Goal: Task Accomplishment & Management: Manage account settings

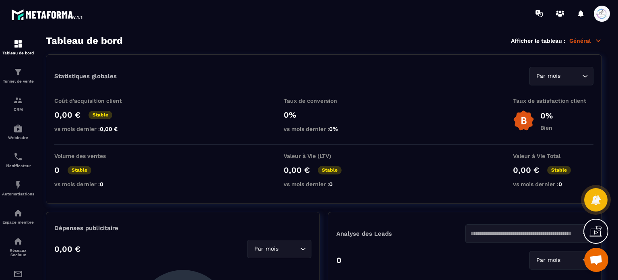
click at [602, 12] on span at bounding box center [602, 14] width 16 height 16
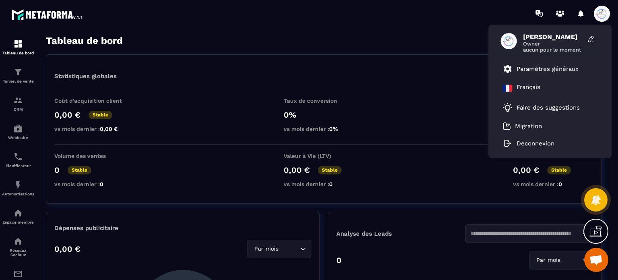
click at [544, 40] on span "[PERSON_NAME]" at bounding box center [553, 37] width 60 height 8
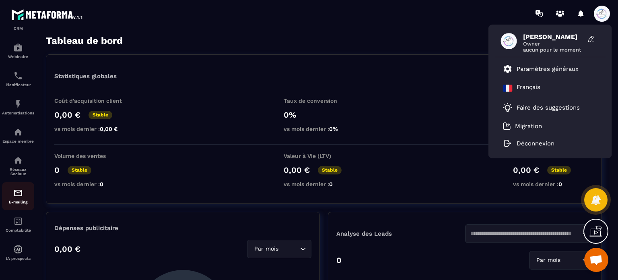
scroll to position [45, 0]
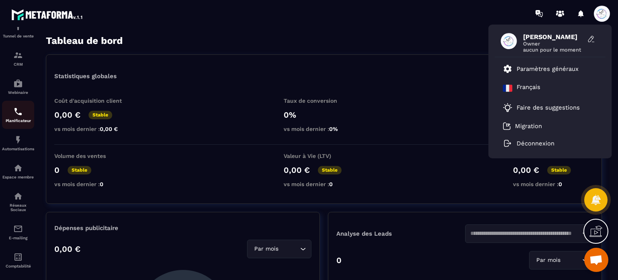
click at [26, 113] on div "Planificateur" at bounding box center [18, 115] width 32 height 16
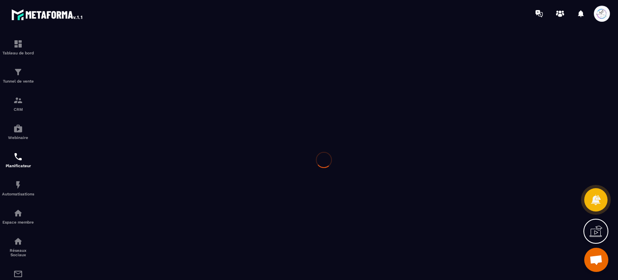
scroll to position [0, 0]
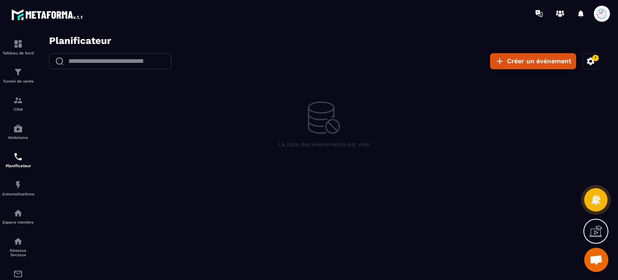
click at [541, 54] on button "Créer un événement" at bounding box center [533, 61] width 86 height 16
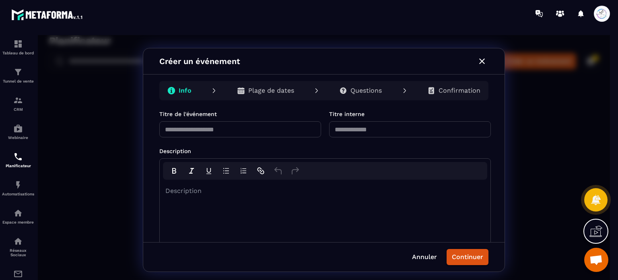
click at [482, 62] on icon "button" at bounding box center [482, 61] width 10 height 10
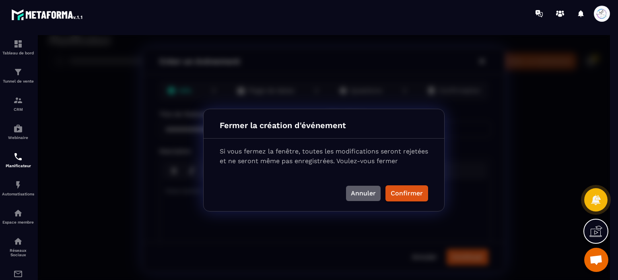
click at [379, 191] on button "Annuler" at bounding box center [363, 192] width 35 height 15
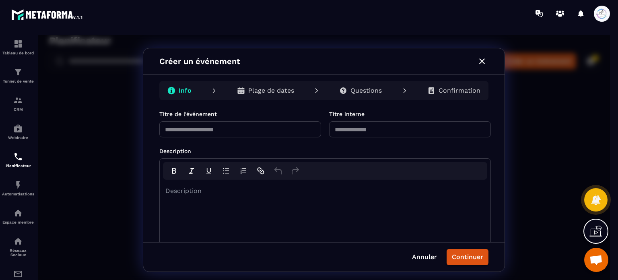
click at [485, 62] on icon "button" at bounding box center [482, 61] width 10 height 10
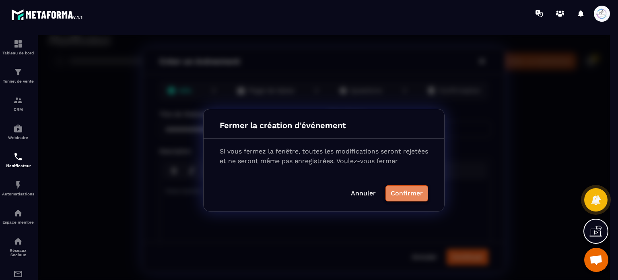
click at [417, 193] on button "Confirmer" at bounding box center [406, 193] width 43 height 16
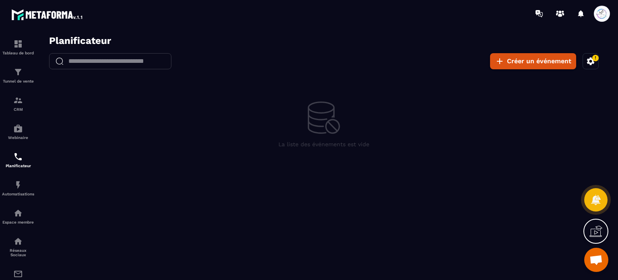
click at [590, 60] on icon "button" at bounding box center [591, 61] width 10 height 10
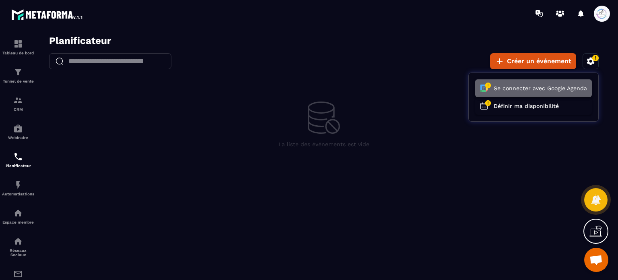
click at [550, 88] on button "Se connecter avec Google Agenda" at bounding box center [533, 88] width 117 height 18
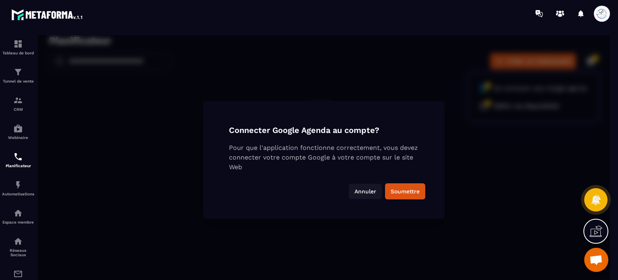
click at [364, 188] on button "Annuler" at bounding box center [365, 190] width 33 height 15
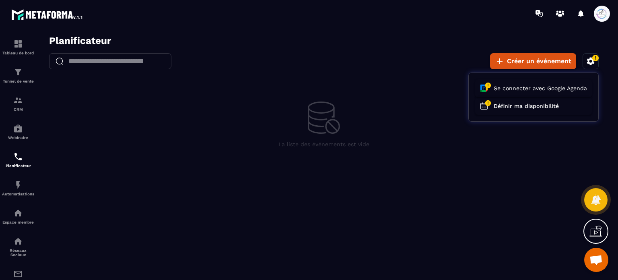
click at [129, 66] on div at bounding box center [324, 159] width 572 height 249
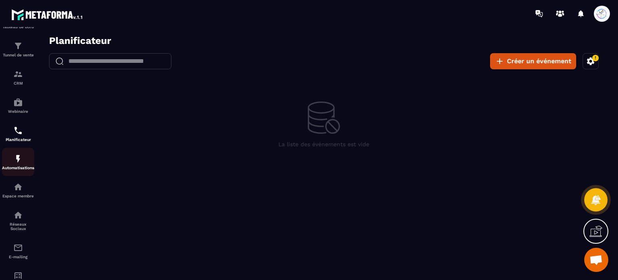
scroll to position [40, 0]
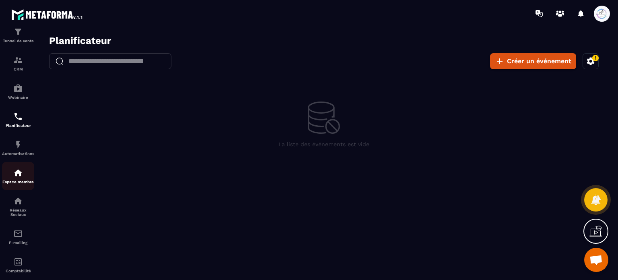
click at [18, 174] on img at bounding box center [18, 173] width 10 height 10
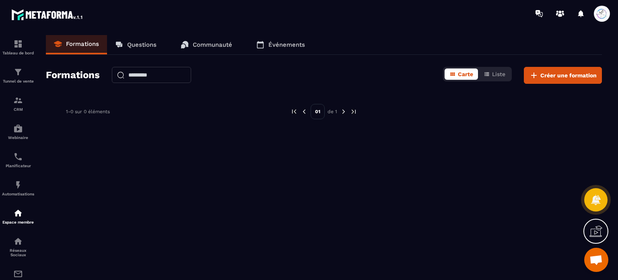
click at [187, 43] on icon at bounding box center [185, 44] width 6 height 6
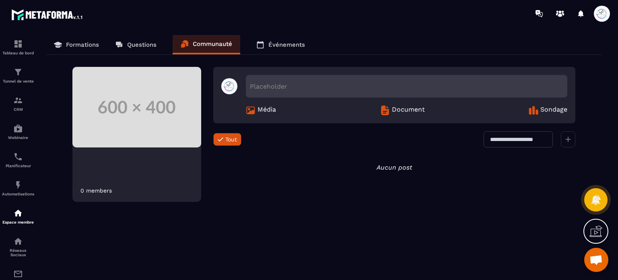
click at [69, 46] on p "Formations" at bounding box center [82, 44] width 33 height 7
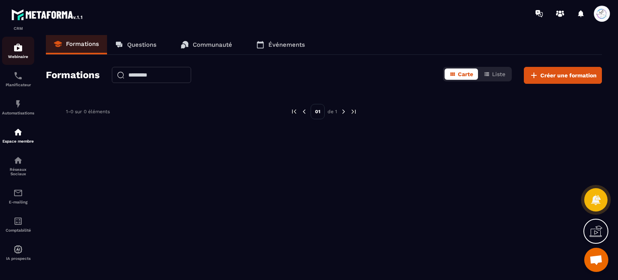
scroll to position [85, 0]
click at [18, 244] on img at bounding box center [18, 249] width 10 height 10
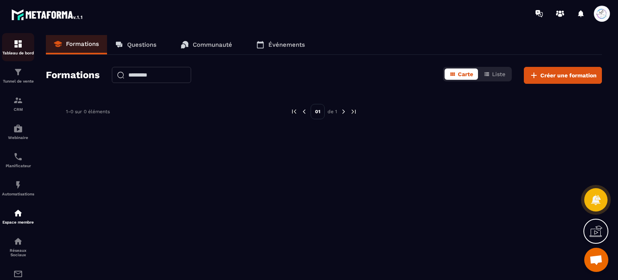
click at [22, 47] on img at bounding box center [18, 44] width 10 height 10
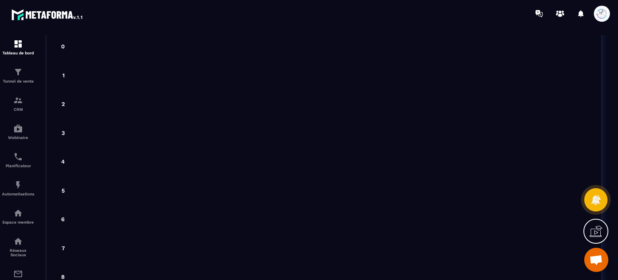
scroll to position [2016, 0]
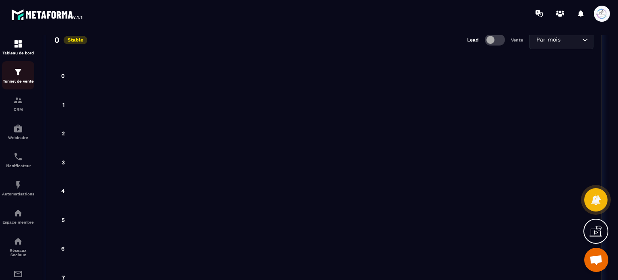
click at [19, 72] on img at bounding box center [18, 72] width 10 height 10
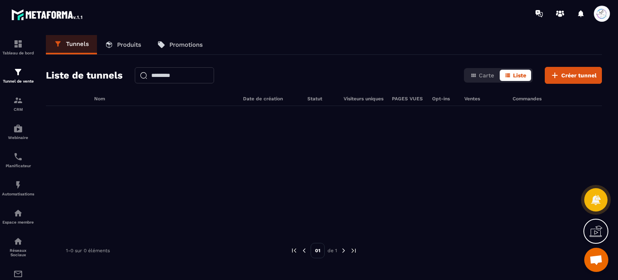
click at [37, 12] on img at bounding box center [47, 14] width 72 height 14
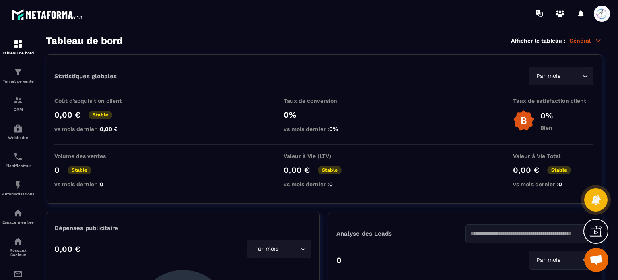
click at [37, 12] on img at bounding box center [47, 14] width 72 height 14
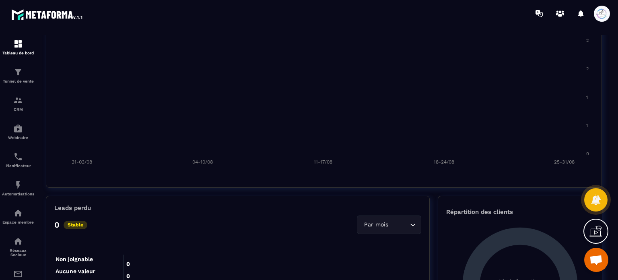
scroll to position [0, 0]
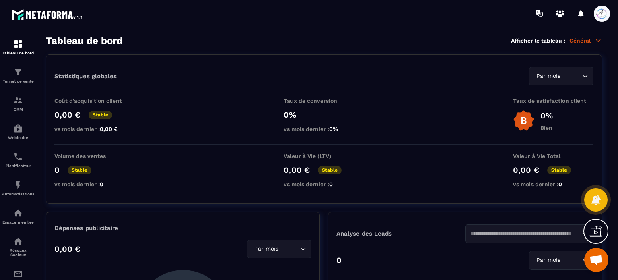
click at [601, 17] on span at bounding box center [602, 14] width 16 height 16
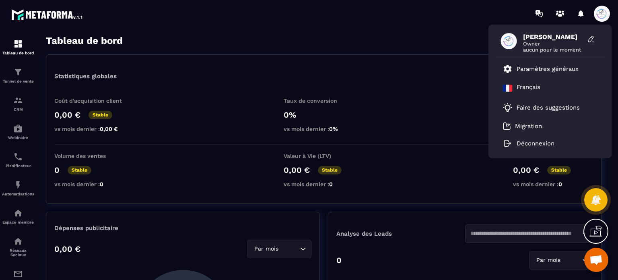
click at [557, 50] on span "aucun pour le moment" at bounding box center [553, 50] width 60 height 6
click at [556, 66] on p "Paramètres généraux" at bounding box center [547, 68] width 62 height 7
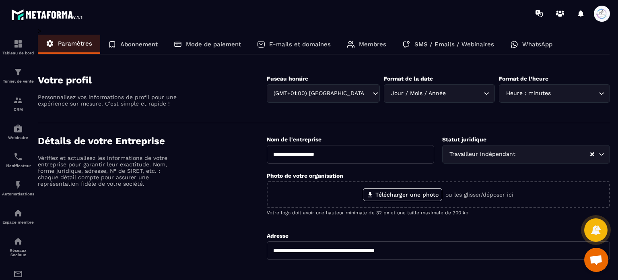
click at [156, 44] on p "Abonnement" at bounding box center [138, 44] width 37 height 7
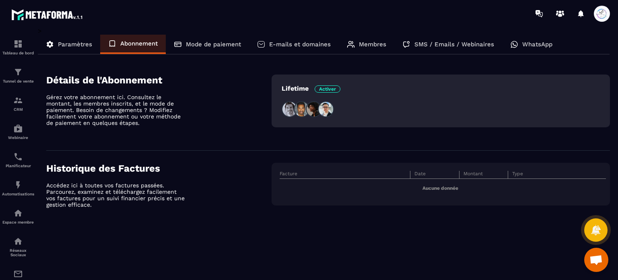
click at [216, 43] on p "Mode de paiement" at bounding box center [213, 44] width 55 height 7
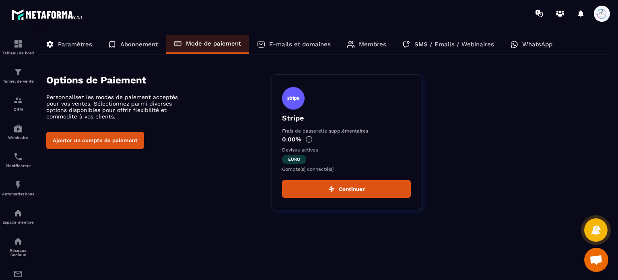
click at [294, 41] on p "E-mails et domaines" at bounding box center [300, 44] width 62 height 7
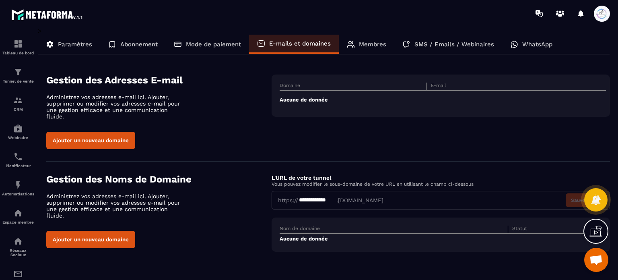
click at [220, 45] on p "Mode de paiement" at bounding box center [213, 44] width 55 height 7
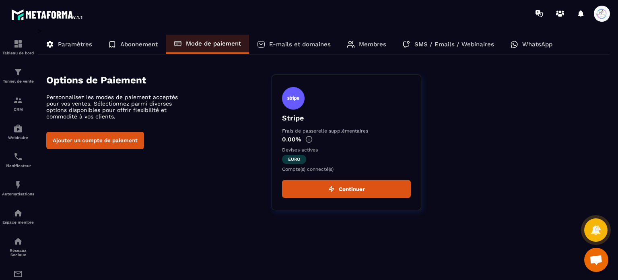
click at [348, 43] on icon at bounding box center [351, 44] width 8 height 8
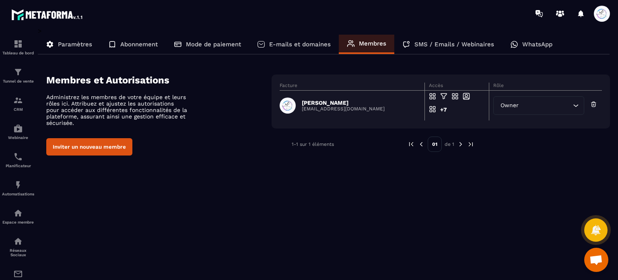
click at [457, 49] on div "SMS / Emails / Webinaires" at bounding box center [448, 44] width 108 height 19
